Goal: Complete application form: Complete application form

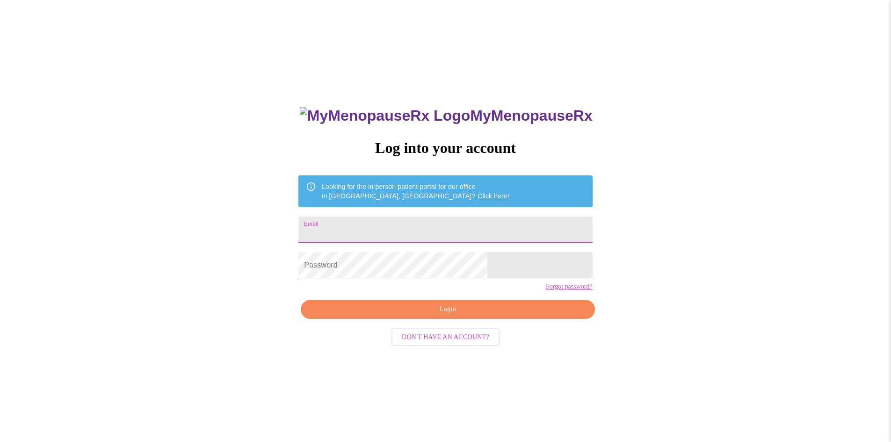
click at [373, 226] on input "Email" at bounding box center [445, 230] width 294 height 26
type input "[EMAIL_ADDRESS][DOMAIN_NAME]"
click at [425, 315] on span "Login" at bounding box center [447, 310] width 272 height 12
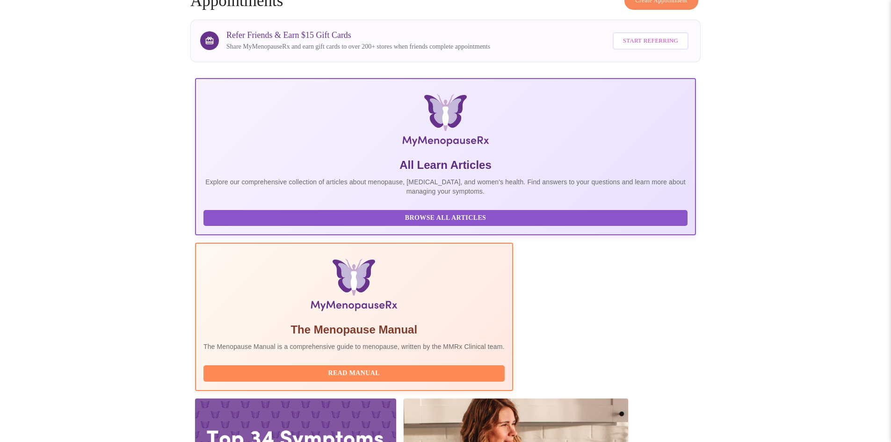
scroll to position [187, 0]
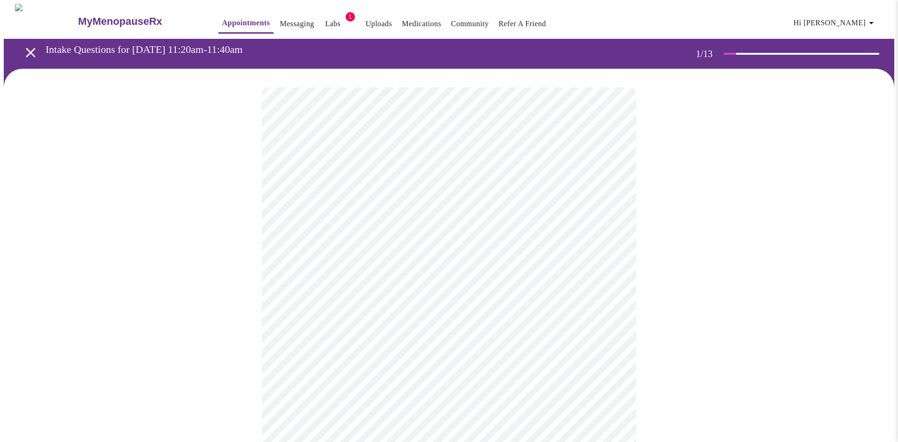
click at [331, 202] on body "MyMenopauseRx Appointments Messaging Labs 1 Uploads Medications Community Refer…" at bounding box center [449, 431] width 891 height 854
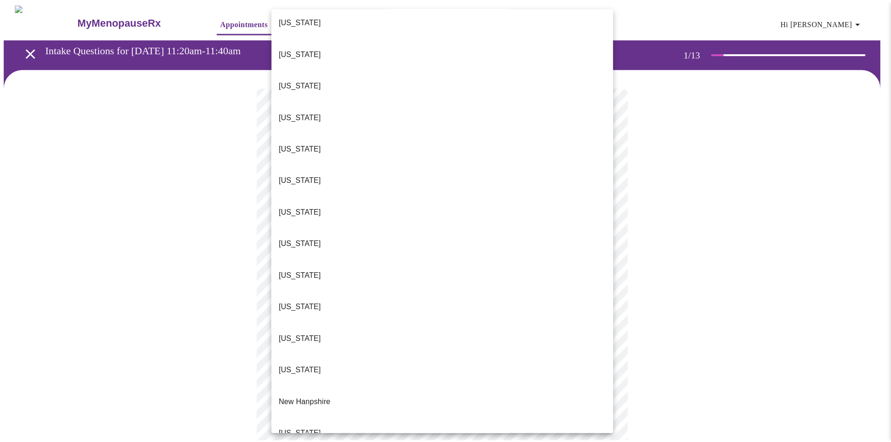
scroll to position [796, 0]
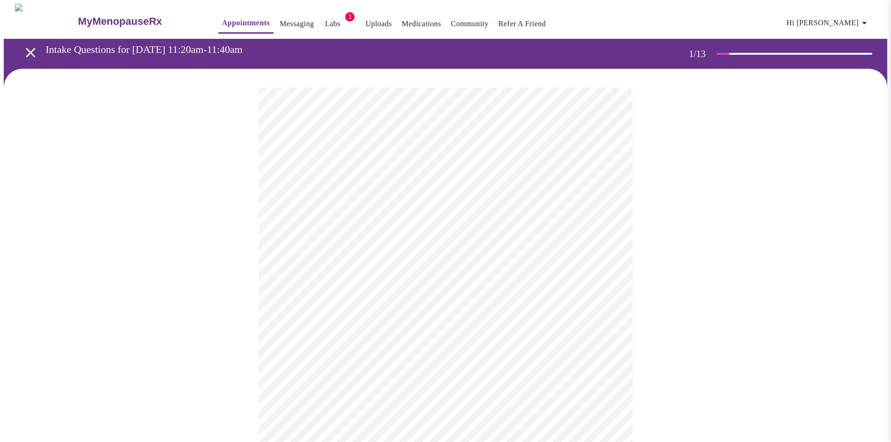
click at [295, 274] on body "MyMenopauseRx Appointments Messaging Labs 1 Uploads Medications Community Refer…" at bounding box center [445, 428] width 883 height 849
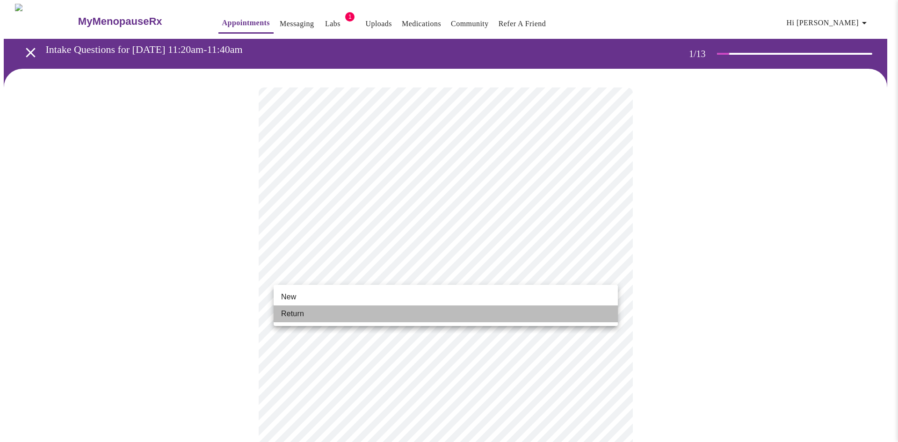
click at [295, 312] on span "Return" at bounding box center [292, 313] width 23 height 11
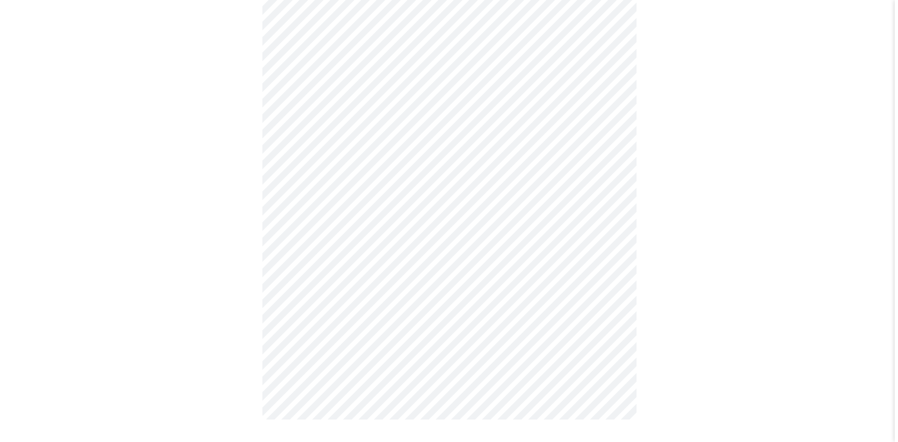
scroll to position [0, 0]
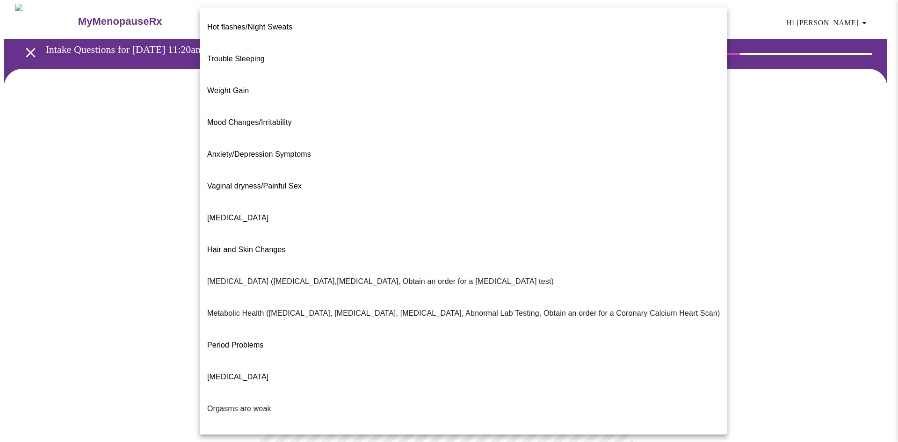
click at [491, 190] on body "MyMenopauseRx Appointments Messaging Labs 1 Uploads Medications Community Refer…" at bounding box center [449, 285] width 891 height 562
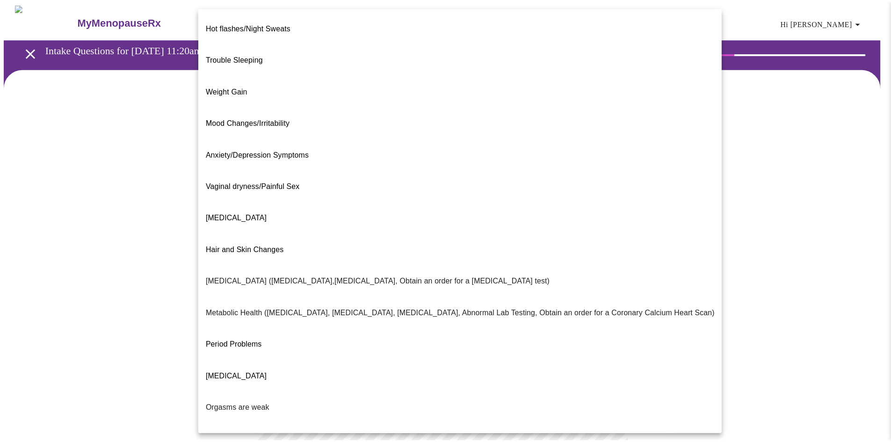
scroll to position [43, 0]
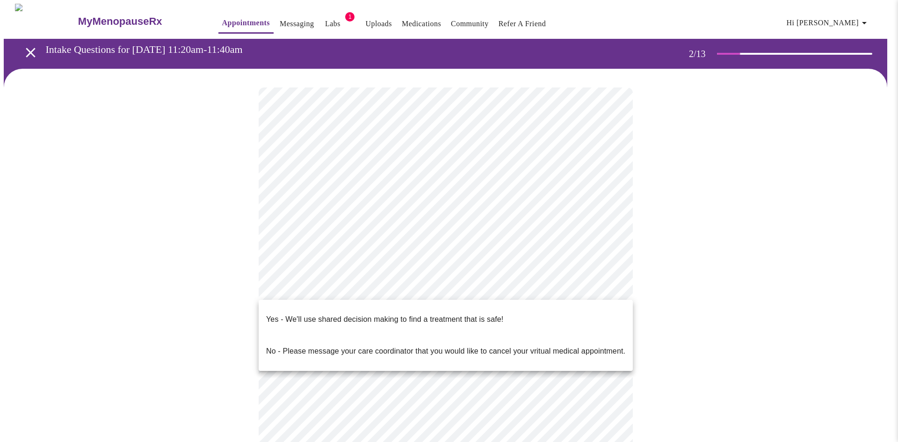
click at [363, 290] on body "MyMenopauseRx Appointments Messaging Labs 1 Uploads Medications Community Refer…" at bounding box center [449, 282] width 891 height 557
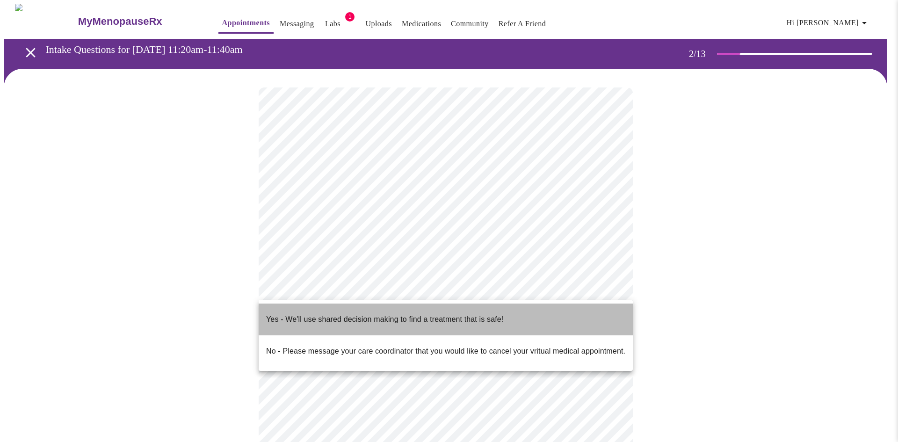
click at [368, 314] on p "Yes - We'll use shared decision making to find a treatment that is safe!" at bounding box center [384, 319] width 237 height 11
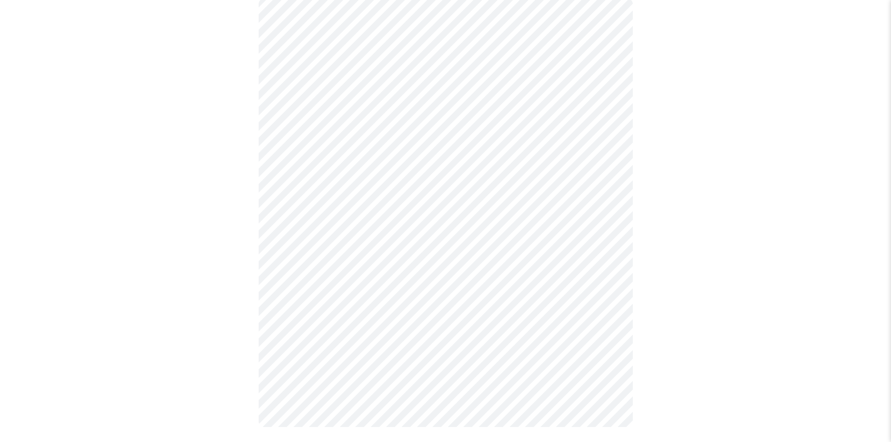
scroll to position [0, 0]
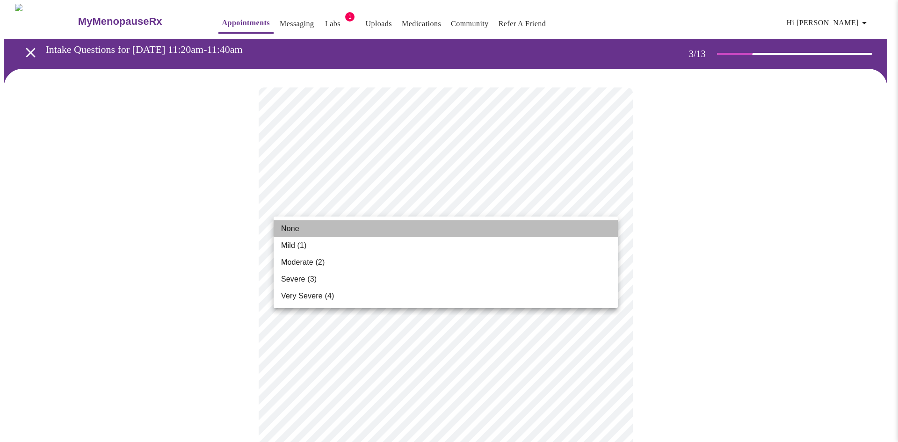
click at [307, 226] on li "None" at bounding box center [446, 228] width 344 height 17
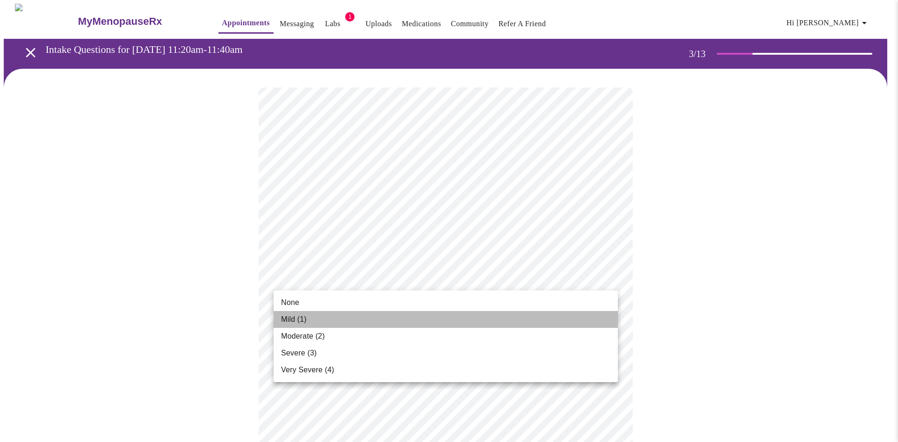
click at [308, 321] on li "Mild (1)" at bounding box center [446, 319] width 344 height 17
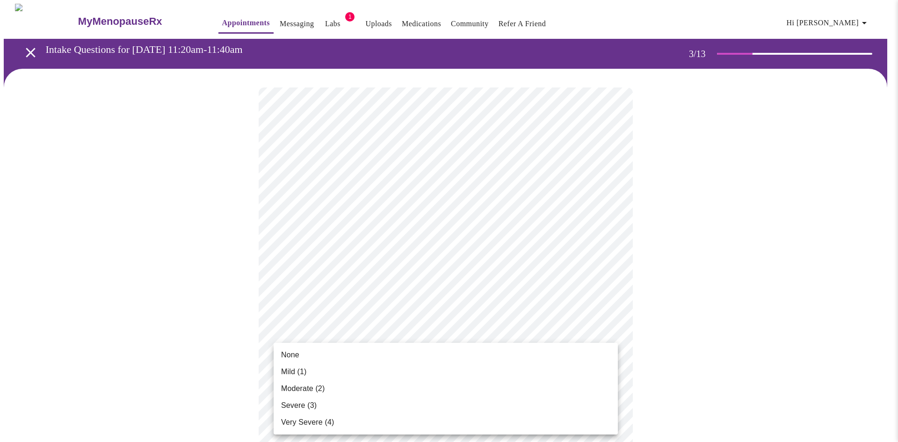
click at [313, 357] on li "None" at bounding box center [446, 355] width 344 height 17
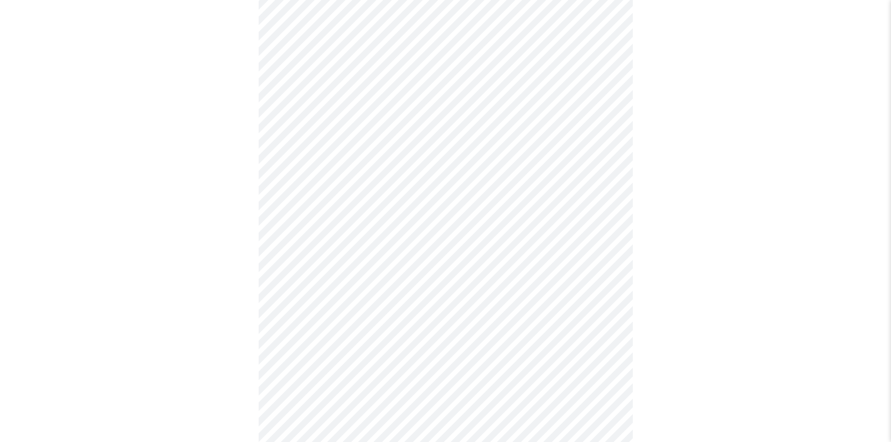
scroll to position [140, 0]
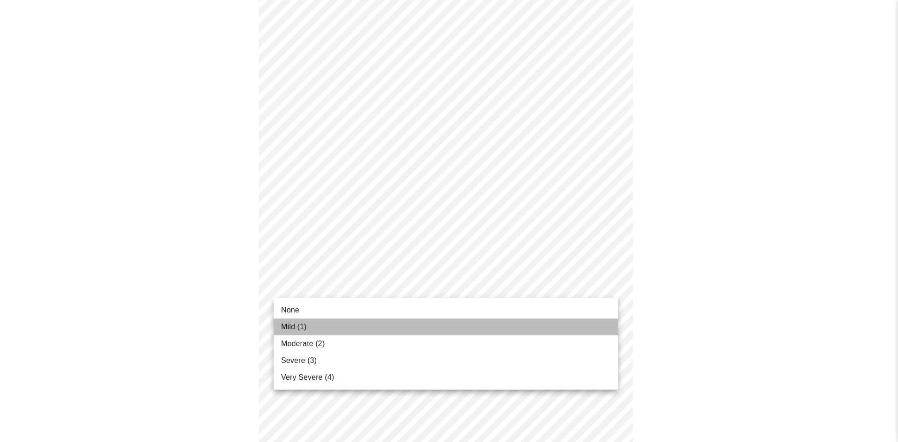
click at [305, 323] on span "Mild (1)" at bounding box center [294, 326] width 26 height 11
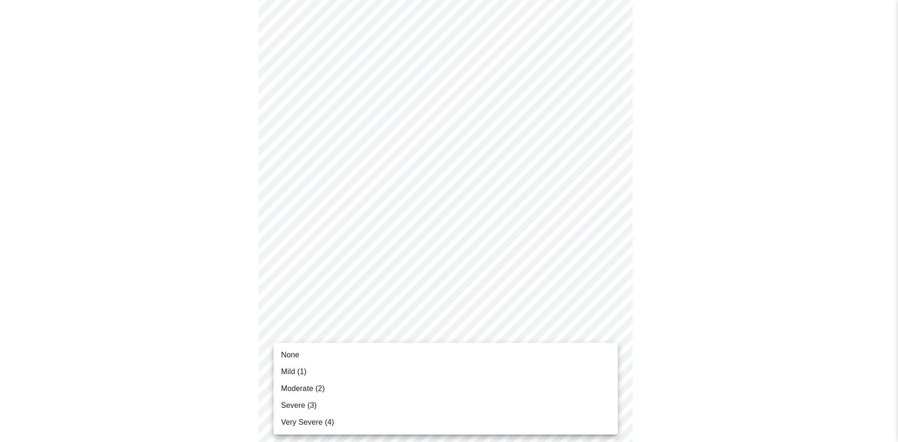
click at [307, 387] on span "Moderate (2)" at bounding box center [302, 388] width 43 height 11
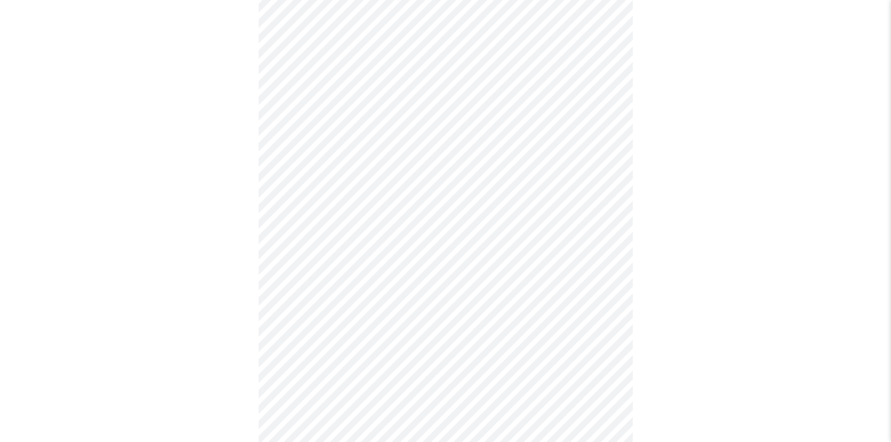
scroll to position [281, 0]
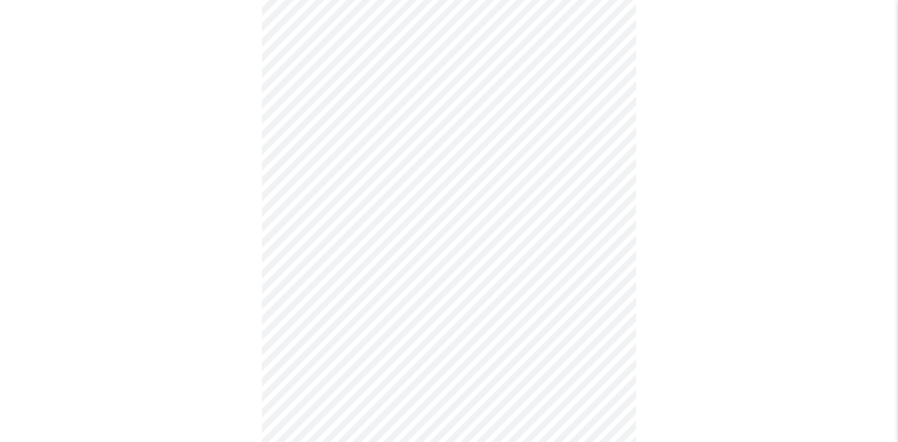
click at [319, 273] on body "MyMenopauseRx Appointments Messaging Labs 1 Uploads Medications Community Refer…" at bounding box center [449, 312] width 891 height 1179
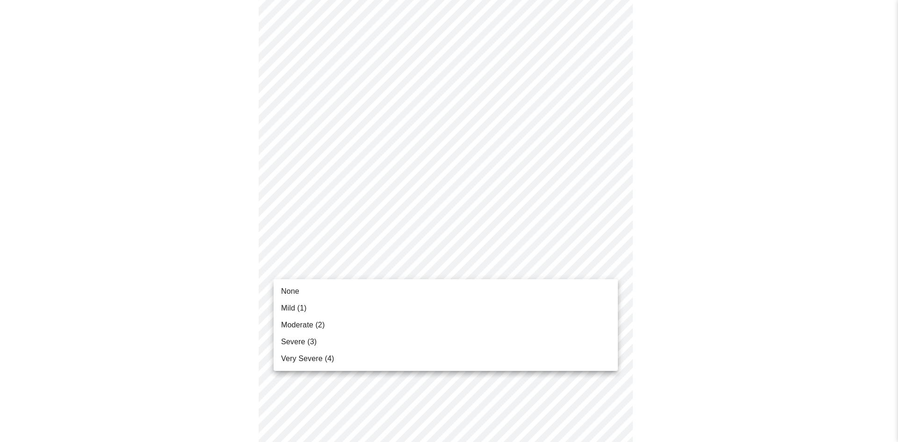
click at [311, 324] on span "Moderate (2)" at bounding box center [302, 324] width 43 height 11
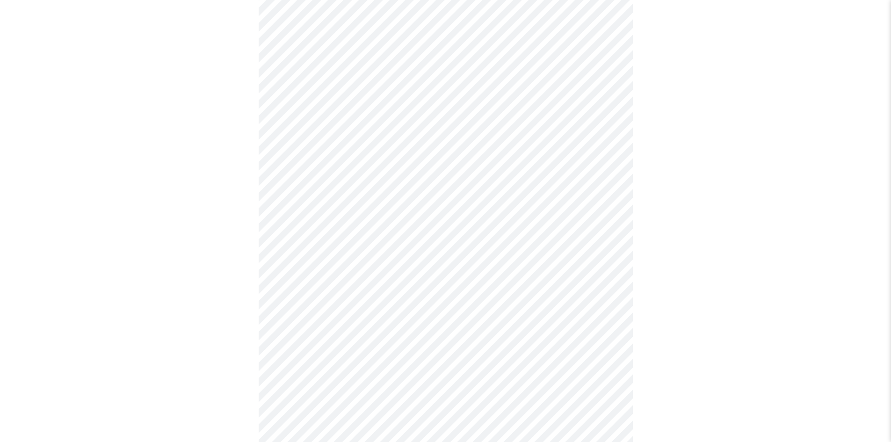
scroll to position [327, 0]
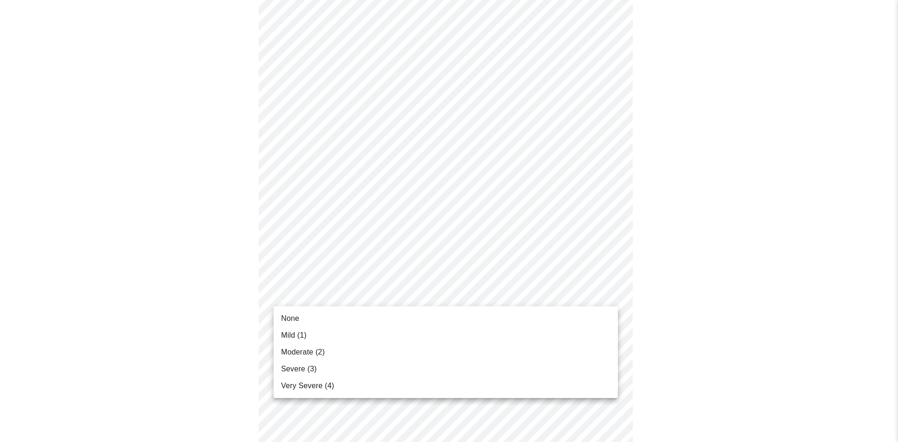
click at [325, 292] on body "MyMenopauseRx Appointments Messaging Labs 1 Uploads Medications Community Refer…" at bounding box center [449, 259] width 891 height 1166
click at [302, 338] on span "Mild (1)" at bounding box center [294, 335] width 26 height 11
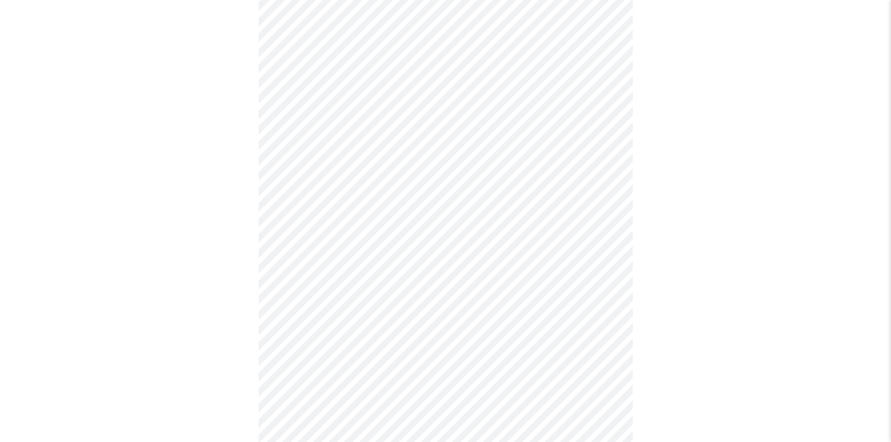
scroll to position [421, 0]
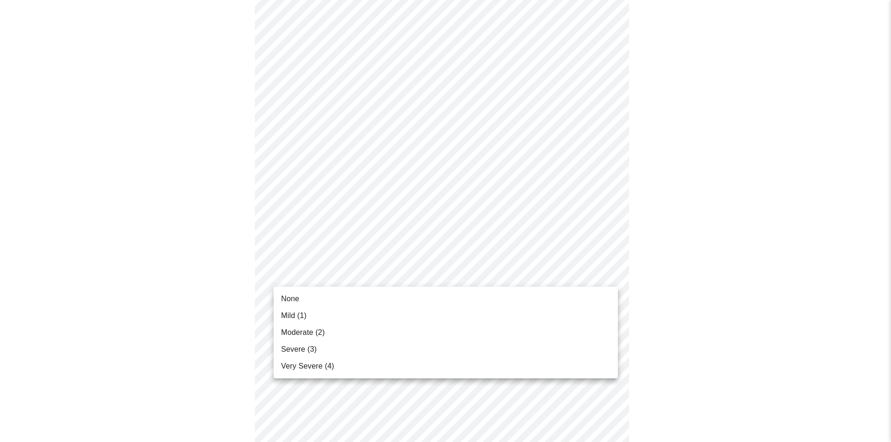
click at [321, 276] on body "MyMenopauseRx Appointments Messaging Labs 1 Uploads Medications Community Refer…" at bounding box center [445, 159] width 883 height 1152
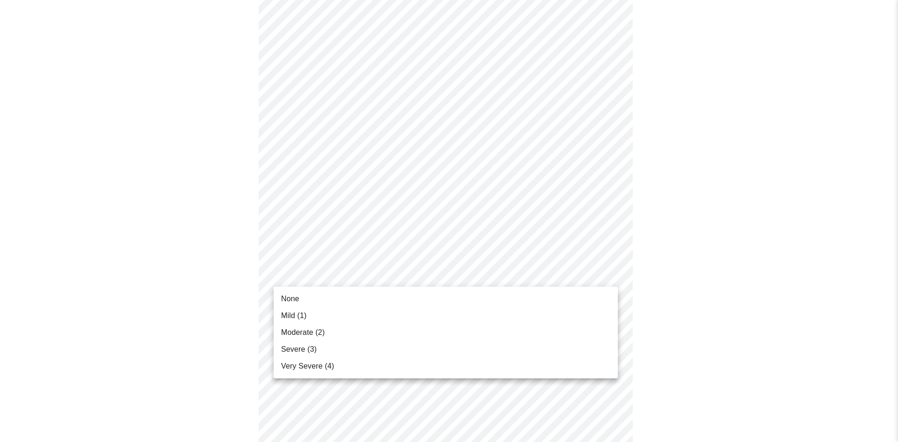
click at [317, 333] on span "Moderate (2)" at bounding box center [302, 332] width 43 height 11
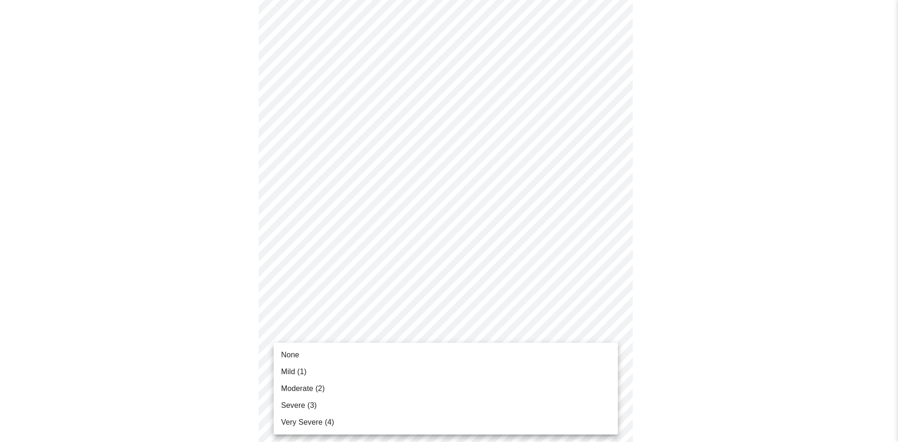
click at [326, 343] on body "MyMenopauseRx Appointments Messaging Labs 1 Uploads Medications Community Refer…" at bounding box center [449, 152] width 891 height 1139
click at [314, 370] on li "Mild (1)" at bounding box center [446, 371] width 344 height 17
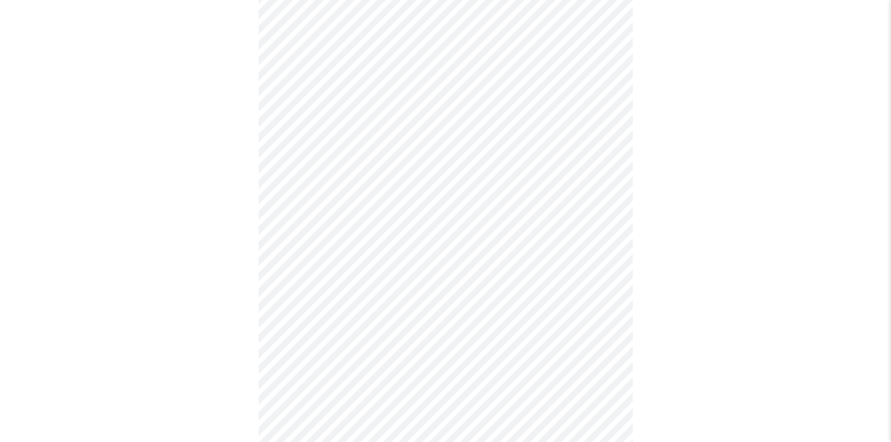
scroll to position [561, 0]
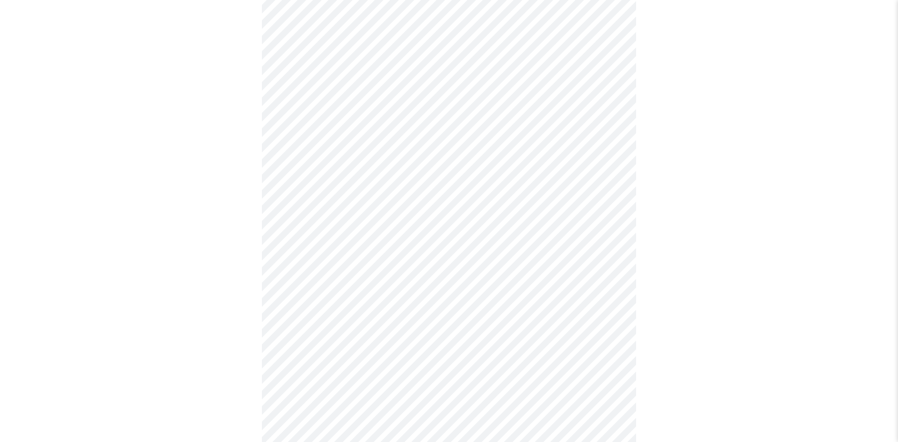
click at [338, 277] on body "MyMenopauseRx Appointments Messaging Labs 1 Uploads Medications Community Refer…" at bounding box center [449, 5] width 891 height 1126
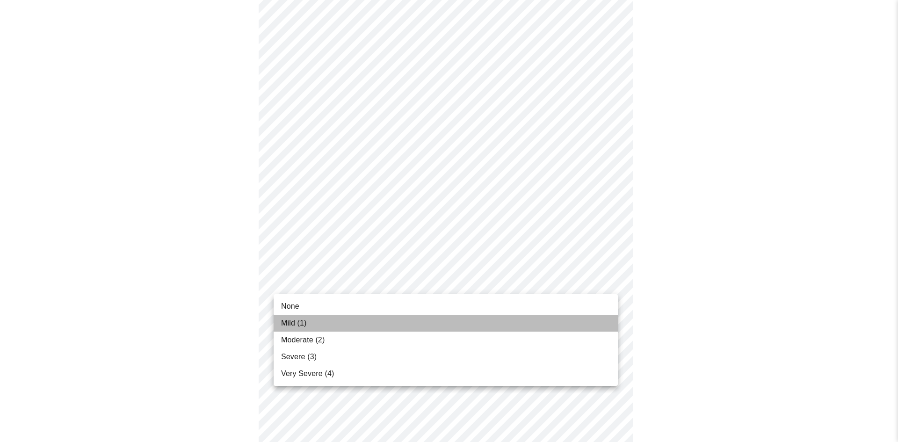
click at [307, 317] on li "Mild (1)" at bounding box center [446, 323] width 344 height 17
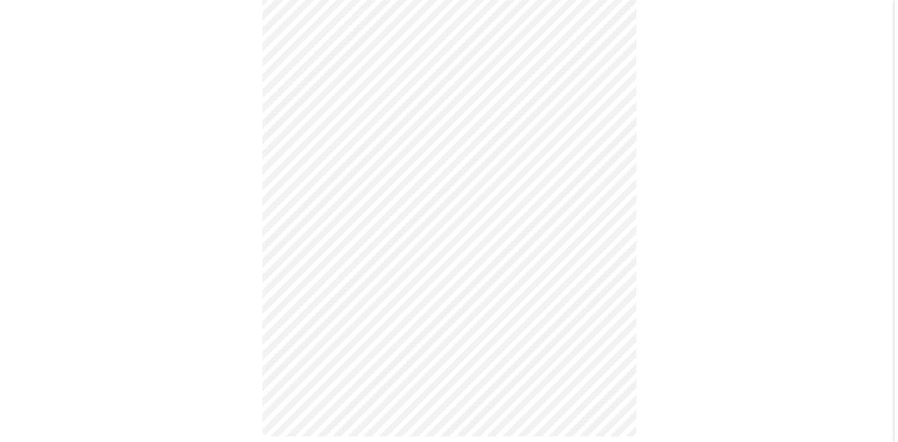
scroll to position [671, 0]
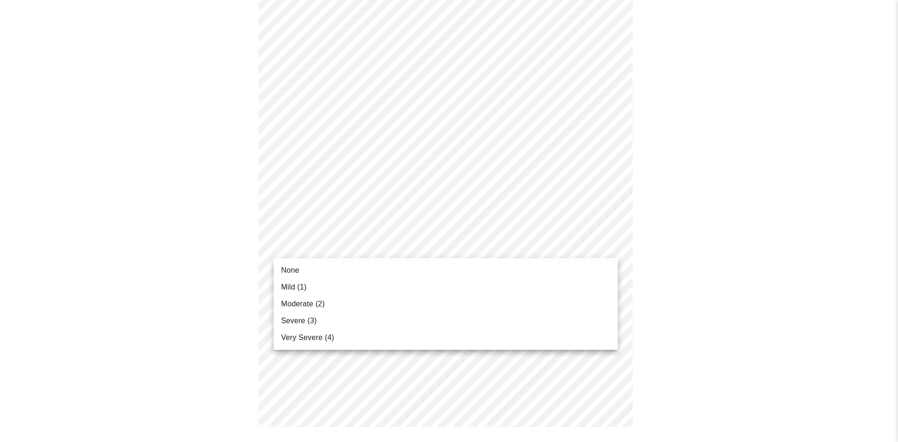
click at [317, 299] on span "Moderate (2)" at bounding box center [302, 303] width 43 height 11
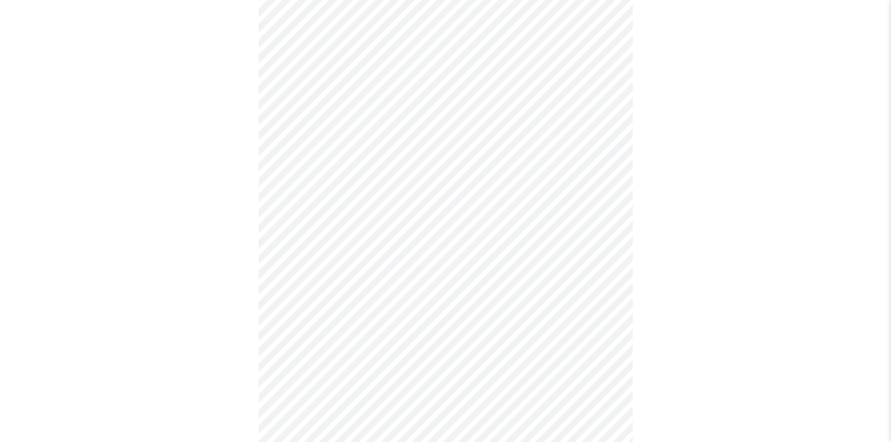
scroll to position [281, 0]
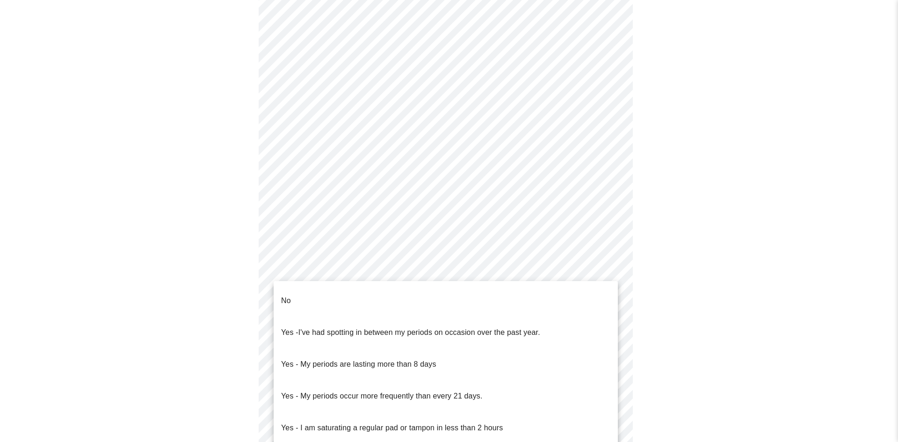
click at [368, 289] on body "MyMenopauseRx Appointments Messaging Labs 1 Uploads Medications Community Refer…" at bounding box center [449, 184] width 891 height 923
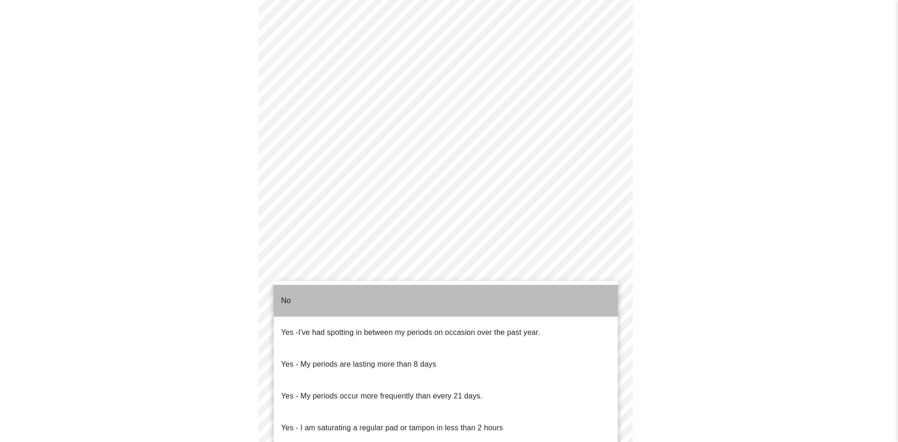
click at [351, 298] on li "No" at bounding box center [446, 301] width 344 height 32
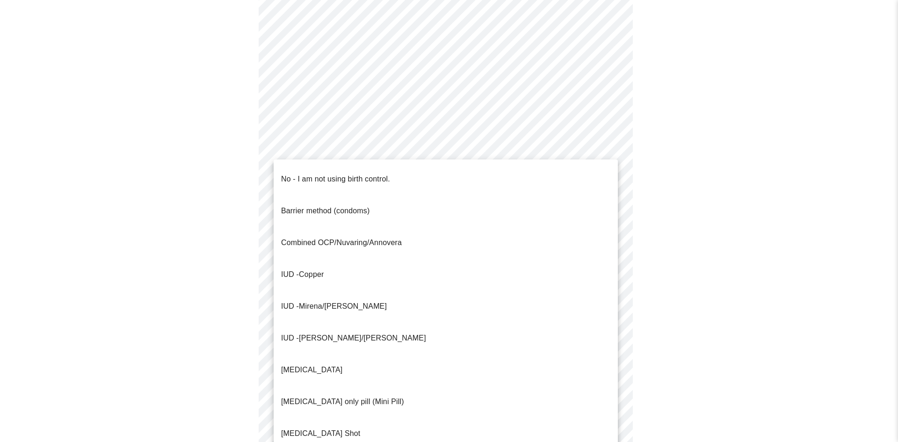
click at [398, 355] on body "MyMenopauseRx Appointments Messaging Labs 1 Uploads Medications Community Refer…" at bounding box center [449, 182] width 891 height 918
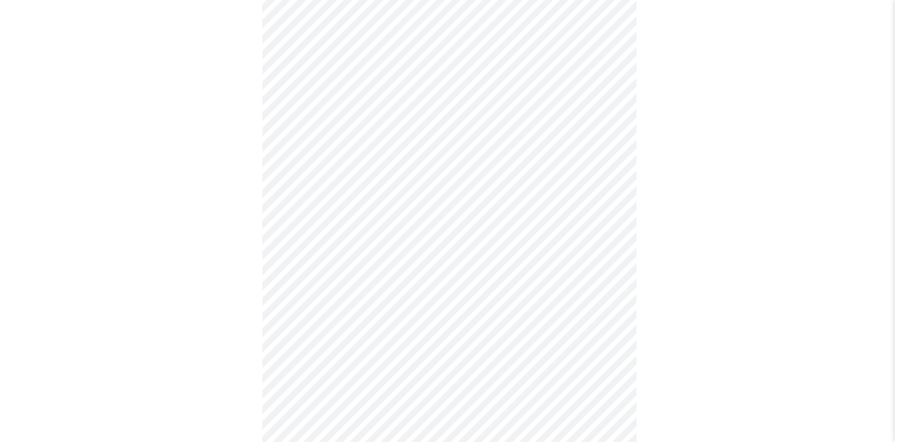
scroll to position [468, 0]
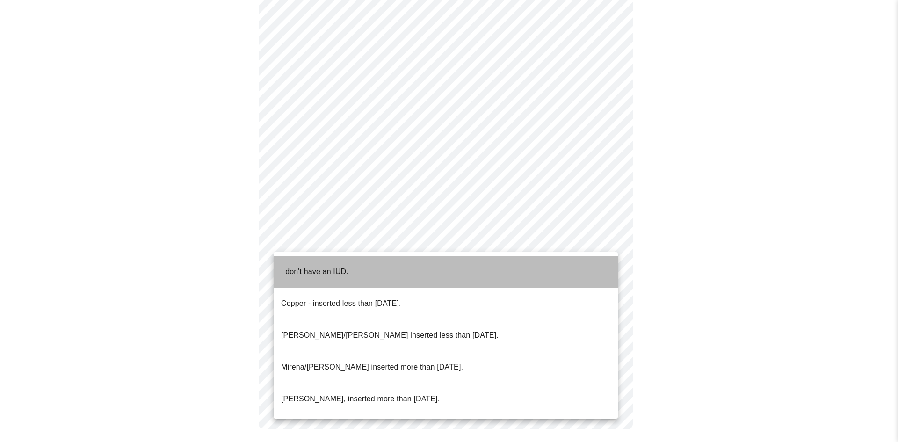
click at [352, 270] on li "I don't have an IUD." at bounding box center [446, 272] width 344 height 32
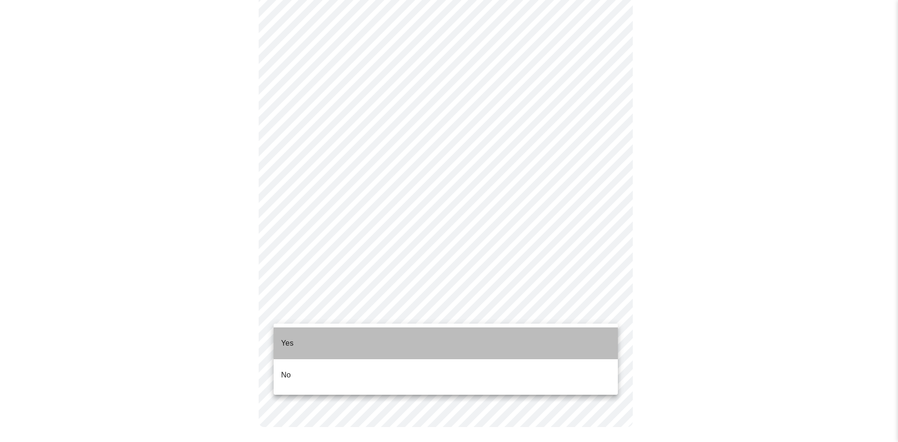
click at [341, 332] on li "Yes" at bounding box center [446, 343] width 344 height 32
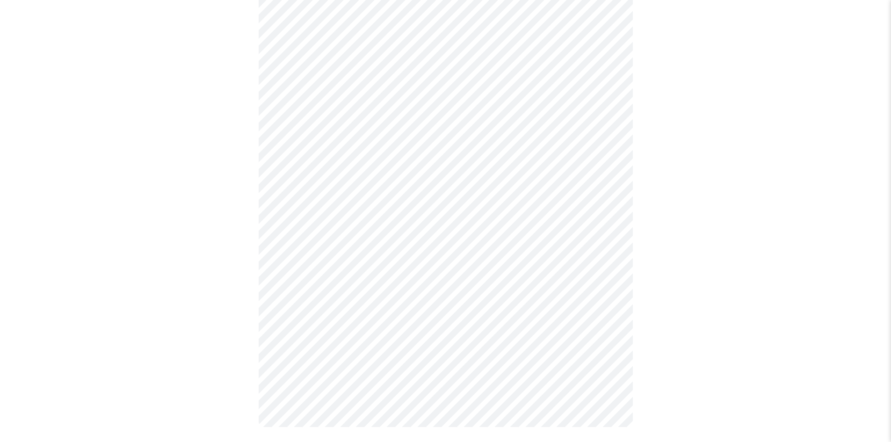
scroll to position [0, 0]
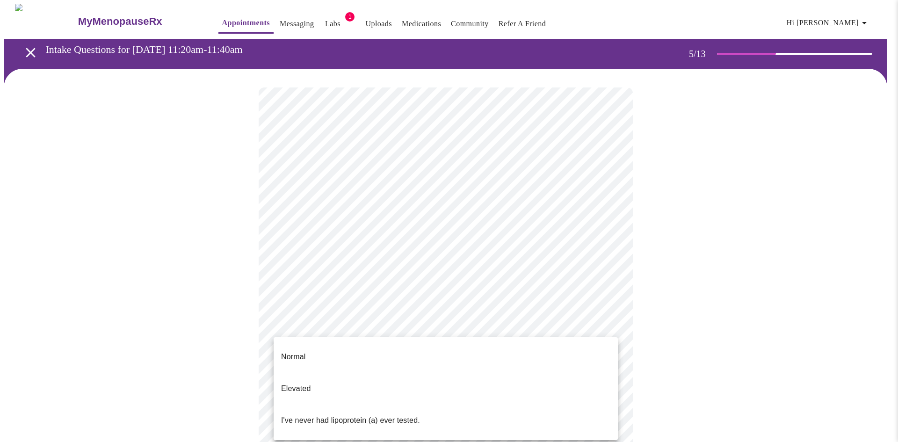
click at [454, 325] on body "MyMenopauseRx Appointments Messaging Labs 1 Uploads Medications Community Refer…" at bounding box center [449, 349] width 891 height 691
click at [374, 415] on p "I've never had lipoprotein (a) ever tested." at bounding box center [350, 420] width 139 height 11
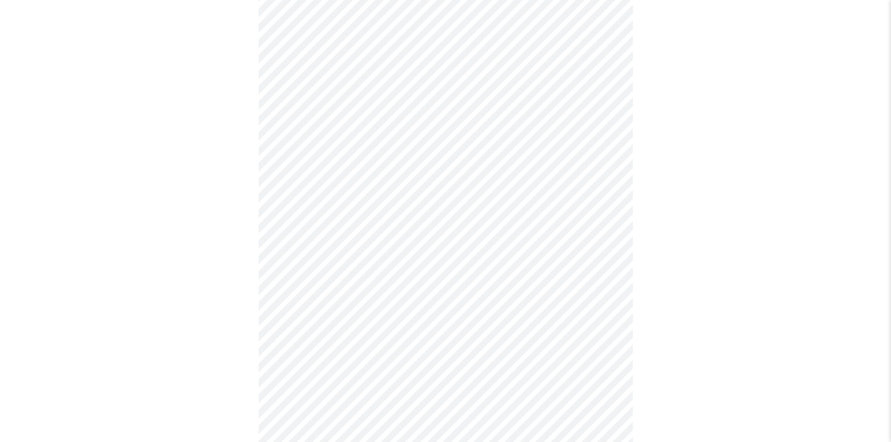
scroll to position [2339, 0]
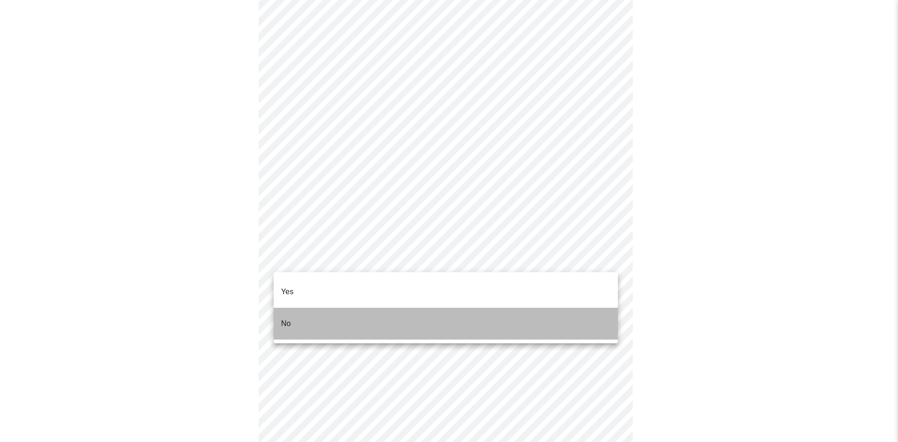
click at [340, 308] on li "No" at bounding box center [446, 324] width 344 height 32
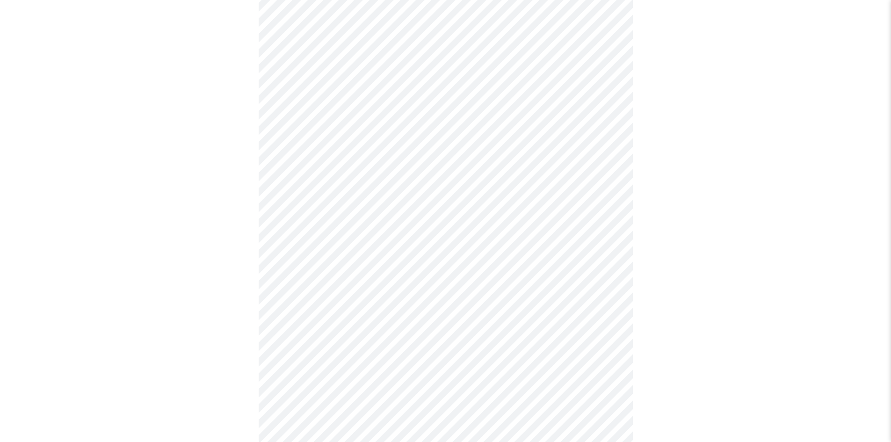
scroll to position [0, 0]
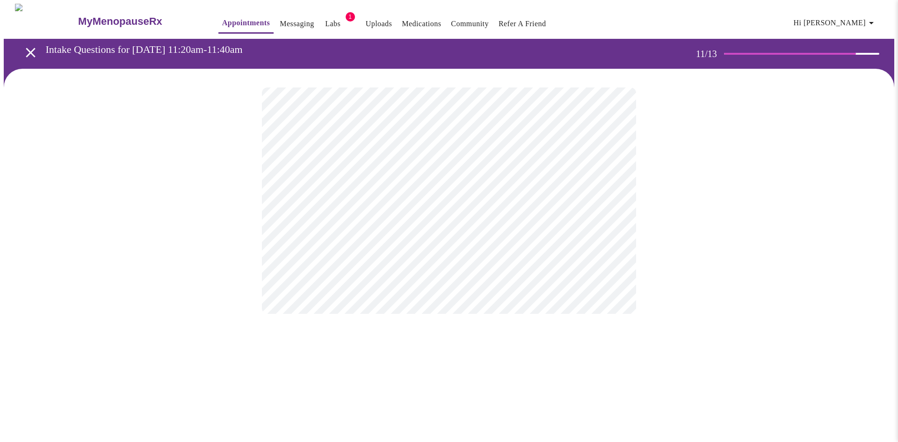
click at [246, 205] on div at bounding box center [449, 201] width 891 height 264
click at [251, 208] on div at bounding box center [449, 201] width 891 height 264
click at [188, 221] on div at bounding box center [449, 201] width 891 height 264
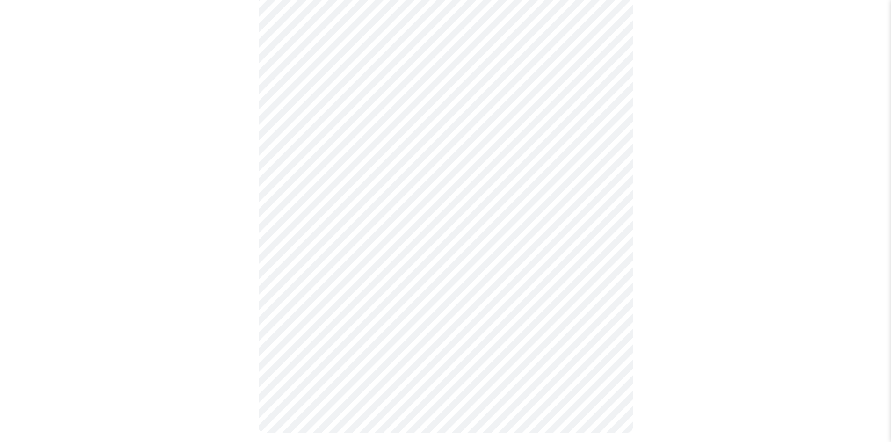
scroll to position [640, 0]
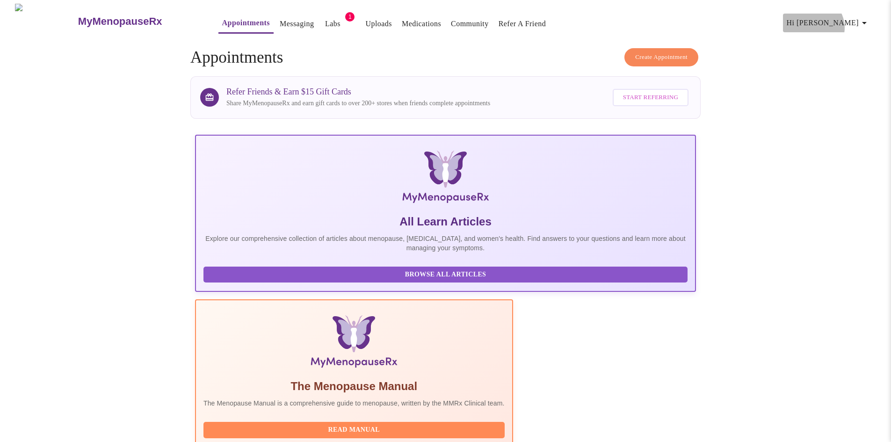
click at [855, 24] on span "Hi [PERSON_NAME]" at bounding box center [828, 22] width 83 height 13
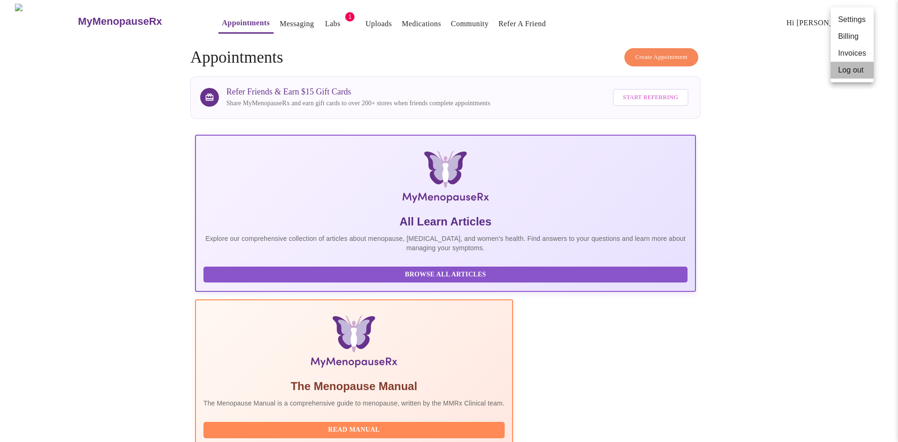
click at [839, 74] on li "Log out" at bounding box center [852, 70] width 43 height 17
